Goal: Task Accomplishment & Management: Complete application form

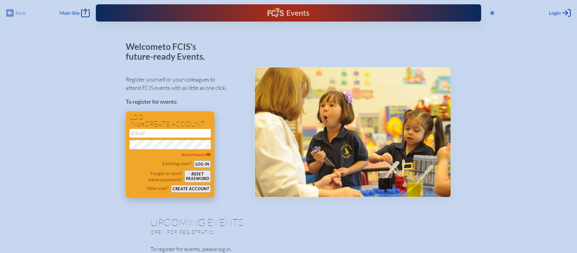
type input "[EMAIL_ADDRESS][DOMAIN_NAME]"
click at [200, 164] on button "Log in" at bounding box center [202, 165] width 17 height 8
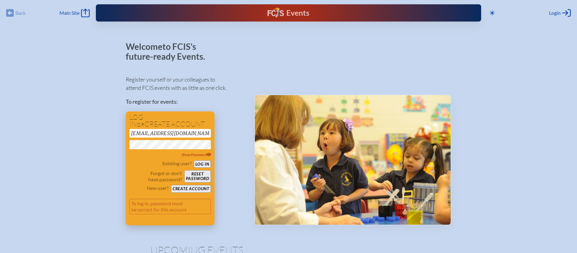
scroll to position [28, 0]
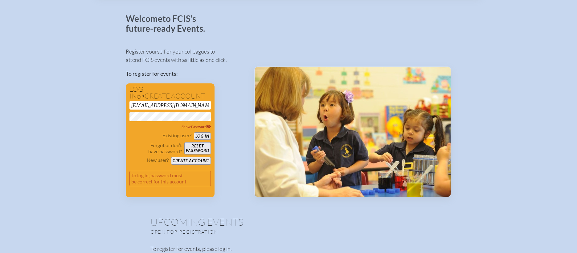
click at [230, 101] on div "Register yourself or your colleagues to attend FCIS events with as little as on…" at bounding box center [185, 120] width 119 height 156
click at [200, 134] on button "Log in" at bounding box center [202, 137] width 17 height 8
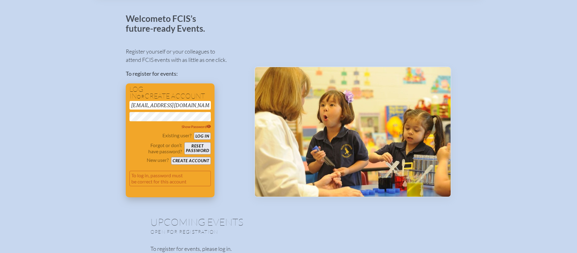
click at [200, 136] on button "Log in" at bounding box center [202, 137] width 17 height 8
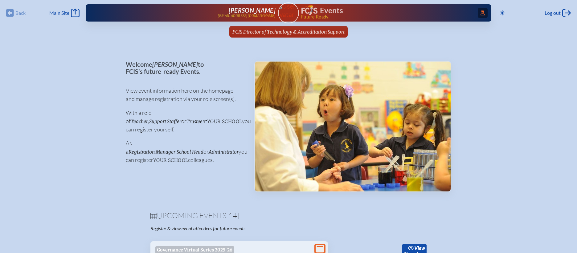
click at [484, 14] on span "Access Users..." at bounding box center [483, 13] width 10 height 10
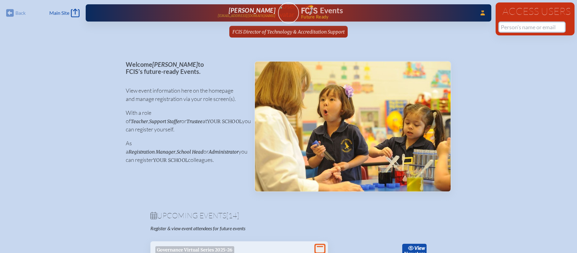
click at [504, 23] on input "text" at bounding box center [532, 27] width 65 height 9
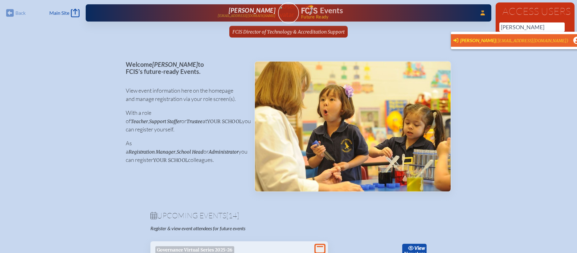
click at [506, 40] on span "(jparrish@holy-comforter.org)" at bounding box center [532, 40] width 73 height 5
type input "jparrish@holy-comforter.org"
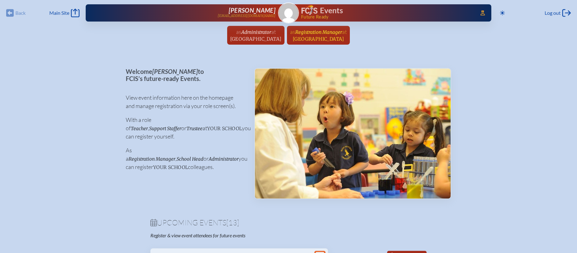
click at [342, 32] on span "Registration Manager" at bounding box center [318, 32] width 47 height 6
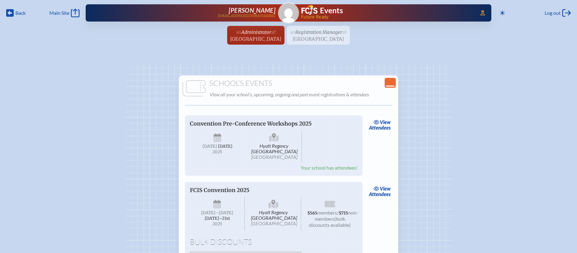
click at [391, 83] on icon "Close Console" at bounding box center [390, 83] width 9 height 9
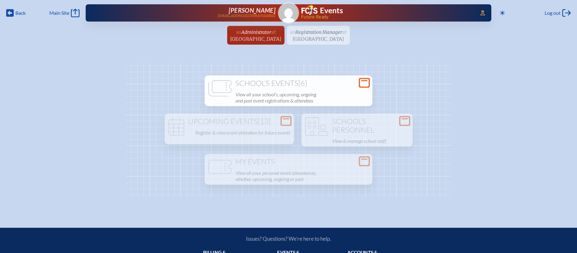
click at [332, 35] on ul "as Administrator at [GEOGRAPHIC_DATA] since [DATE] as Registration Manager at […" at bounding box center [288, 37] width 577 height 23
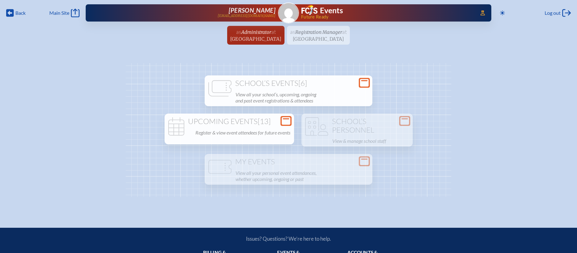
click at [259, 129] on p "Register & view event attendees for future events" at bounding box center [242, 133] width 95 height 9
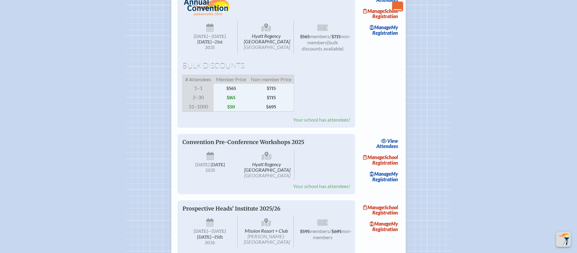
scroll to position [841, 0]
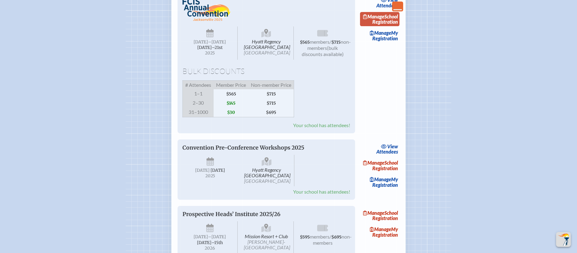
click at [389, 26] on link "Manage School Registration" at bounding box center [379, 19] width 39 height 14
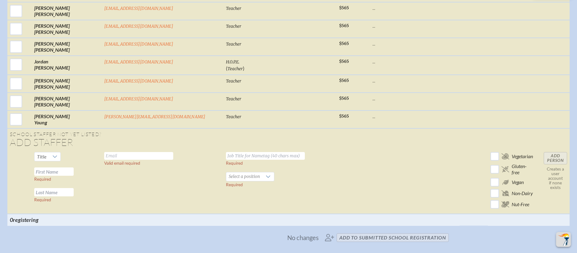
scroll to position [1443, 0]
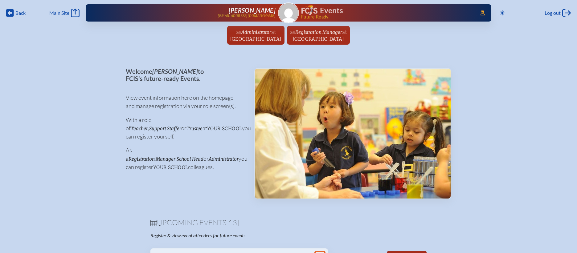
click at [488, 11] on div "Access Users... Janet Parrish jparrish@holy-comforter.org Events Future Ready" at bounding box center [289, 12] width 406 height 17
click at [484, 11] on icon "Access Users..." at bounding box center [483, 12] width 4 height 5
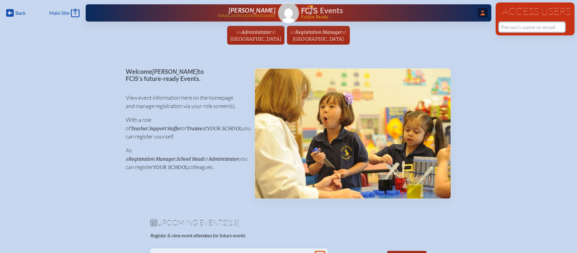
click at [513, 27] on input "text" at bounding box center [532, 27] width 65 height 9
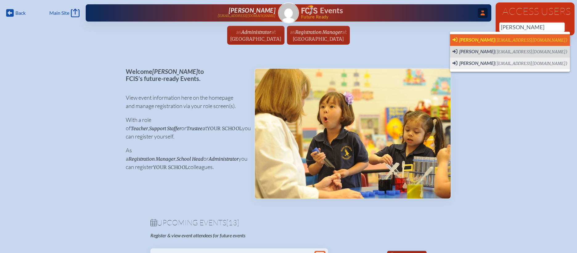
click at [513, 37] on span "sheryl rudnick (srudnick@cushmanschool.org)" at bounding box center [510, 40] width 115 height 7
type input "srudnick@cushmanschool.org"
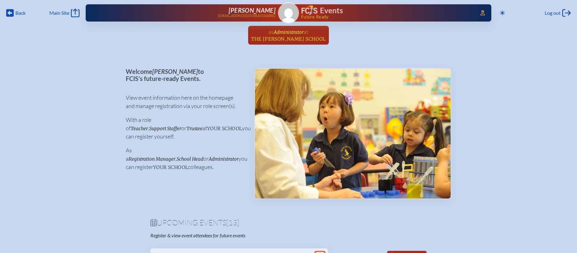
click at [289, 35] on span "at The Cushman School" at bounding box center [288, 35] width 75 height 14
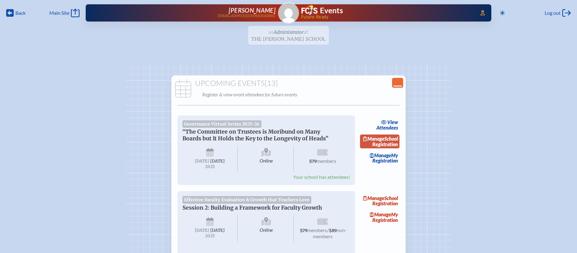
click at [392, 142] on link "Manage School Registration" at bounding box center [379, 142] width 39 height 14
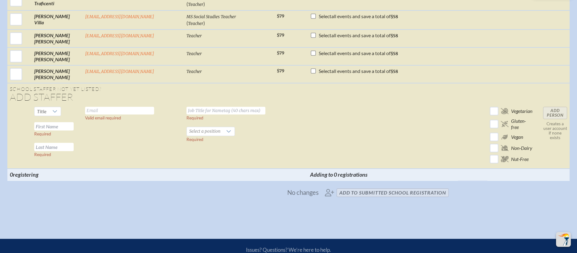
scroll to position [1848, 0]
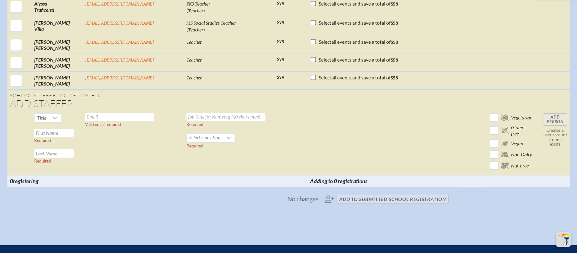
click at [135, 116] on input "text" at bounding box center [119, 117] width 69 height 8
paste input "Alexandrafabrikant@gmail.com"
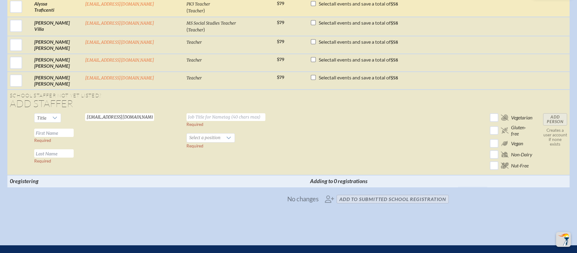
type input "Alexandrafabrikant@gmail.com"
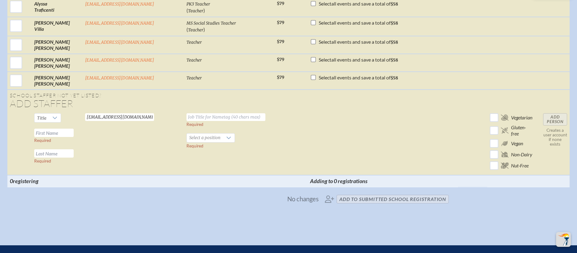
click at [238, 113] on input "text" at bounding box center [226, 117] width 79 height 8
type input "Board Trustee"
click at [199, 134] on span "Select a position" at bounding box center [205, 138] width 36 height 9
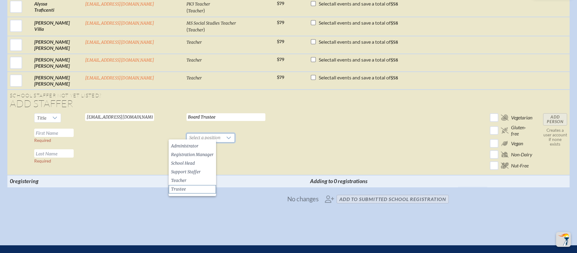
click at [197, 189] on li "Trustee" at bounding box center [192, 189] width 47 height 9
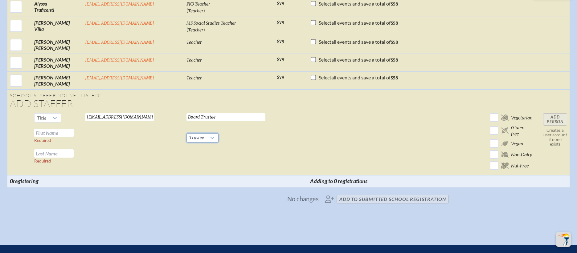
click at [184, 159] on td "Board Trustee Required Trustee Required" at bounding box center [229, 143] width 90 height 64
click at [74, 130] on input "text" at bounding box center [53, 133] width 39 height 8
paste input "Alexandrafabrikant@gmail.com"
drag, startPoint x: 63, startPoint y: 130, endPoint x: 137, endPoint y: 131, distance: 74.0
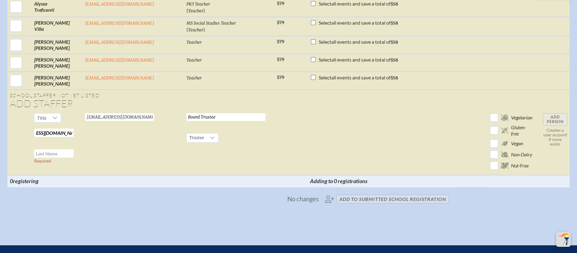
click at [137, 131] on tr "Title Alexandrafabrikant@gmail.com Required Required Alexandrafabrikant@gmail.c…" at bounding box center [288, 143] width 562 height 64
drag, startPoint x: 70, startPoint y: 132, endPoint x: 121, endPoint y: 133, distance: 51.2
click at [121, 133] on tr "Title Alexandrafabrikant Required Required Alexandrafabrikant@gmail.com Valid e…" at bounding box center [288, 143] width 562 height 64
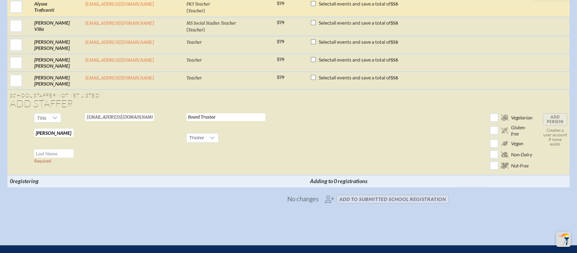
type input "Alexandra"
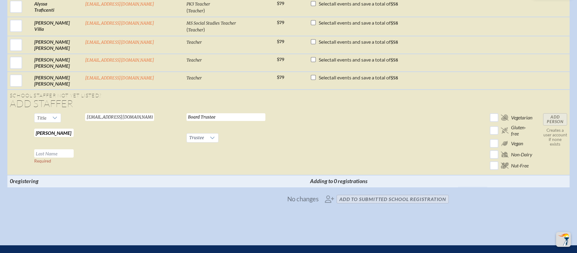
click at [71, 152] on input "text" at bounding box center [53, 154] width 39 height 8
paste input "Fabrikant"
type input "Fabrikant"
click at [184, 150] on td "Board Trustee Required Trustee Required" at bounding box center [229, 143] width 90 height 64
click at [545, 116] on input "Add Person" at bounding box center [555, 119] width 24 height 12
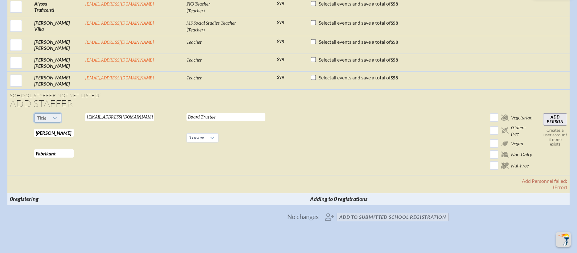
click at [49, 116] on span "Title" at bounding box center [42, 118] width 14 height 9
click at [61, 152] on li "Ms." at bounding box center [63, 152] width 26 height 9
click at [125, 156] on td "Alexandrafabrikant@gmail.com Valid email required" at bounding box center [133, 143] width 101 height 64
click at [547, 113] on input "Add Person" at bounding box center [555, 119] width 24 height 12
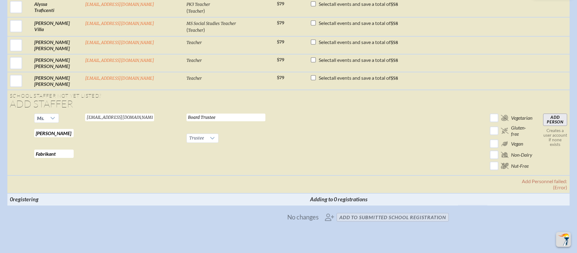
click at [154, 114] on input "Alexandrafabrikant@gmail.com" at bounding box center [119, 118] width 69 height 8
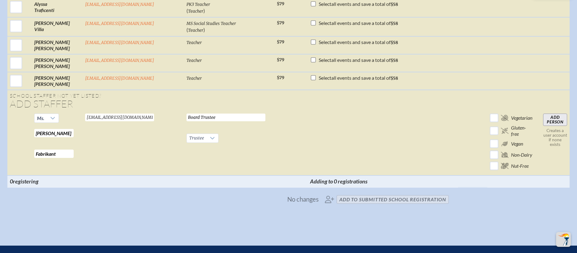
type input "Alexandrafabrikant@gmail.com"
click at [543, 118] on input "Add Person" at bounding box center [555, 120] width 24 height 12
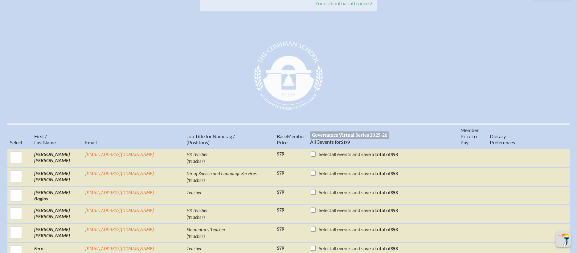
scroll to position [0, 0]
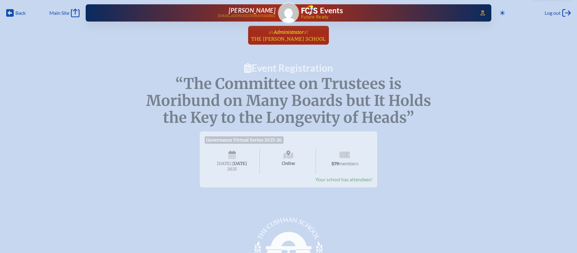
click at [290, 36] on span "The Cushman School" at bounding box center [288, 39] width 75 height 6
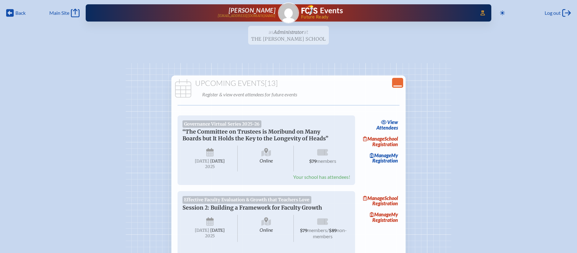
click at [400, 84] on icon "Close Console" at bounding box center [397, 83] width 9 height 9
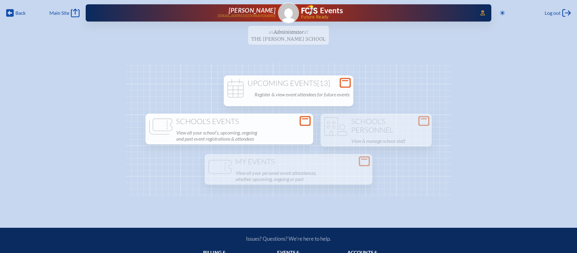
click at [280, 131] on p "View all your school’s, upcoming, ongoing and past event registrations & attend…" at bounding box center [242, 136] width 133 height 15
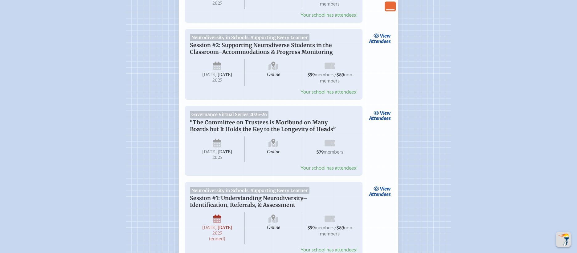
scroll to position [453, 0]
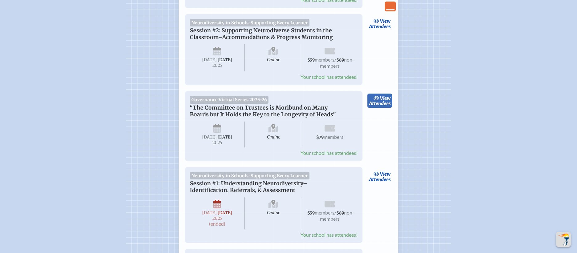
click at [379, 108] on link "view Attendees" at bounding box center [380, 101] width 25 height 14
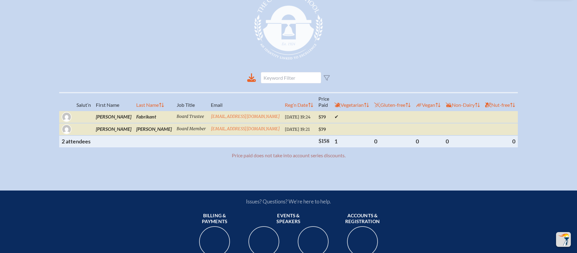
scroll to position [226, 0]
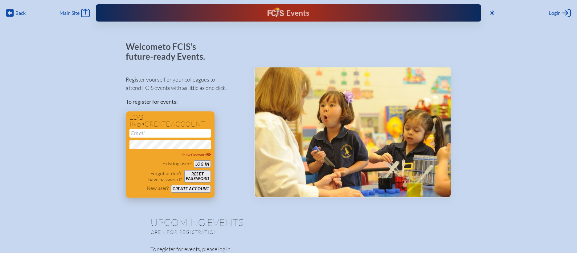
type input "[EMAIL_ADDRESS][DOMAIN_NAME]"
click at [208, 162] on button "Log in" at bounding box center [202, 165] width 17 height 8
